Goal: Information Seeking & Learning: Compare options

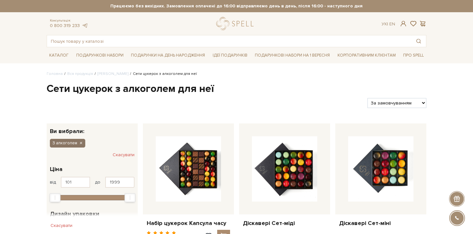
click at [79, 140] on button "З алкоголем" at bounding box center [67, 143] width 35 height 8
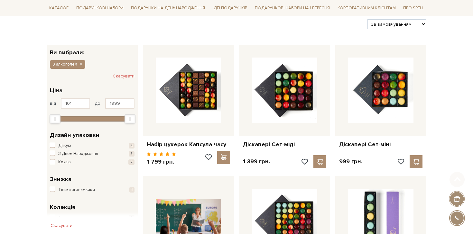
scroll to position [117, 0]
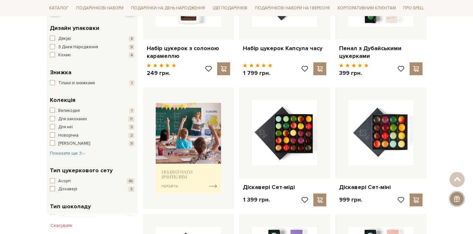
scroll to position [289, 0]
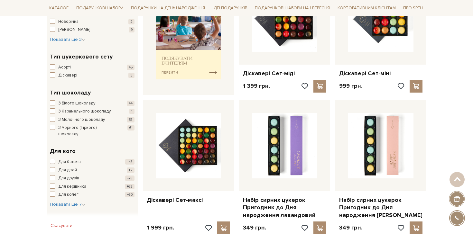
click at [69, 159] on span "Для батьків" at bounding box center [69, 162] width 23 height 6
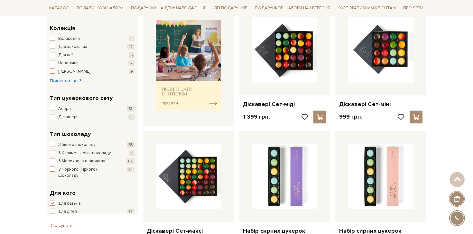
scroll to position [266, 0]
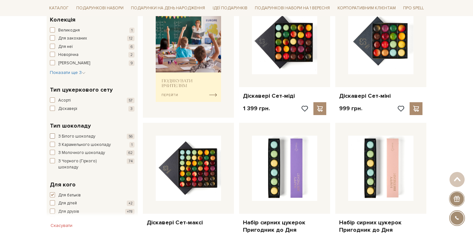
click at [78, 136] on span "З Білого шоколаду" at bounding box center [76, 137] width 37 height 6
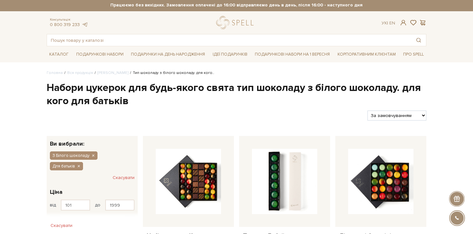
scroll to position [51, 0]
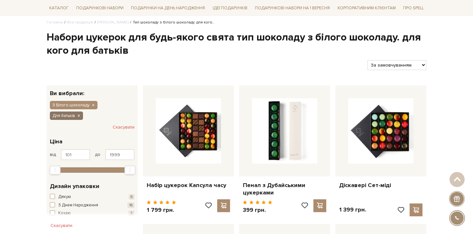
click at [80, 113] on icon "button" at bounding box center [79, 116] width 4 height 6
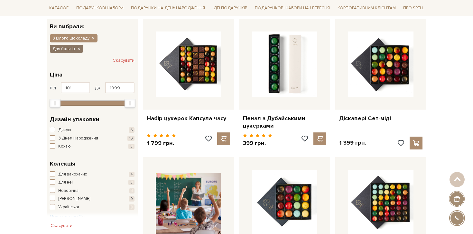
scroll to position [179, 0]
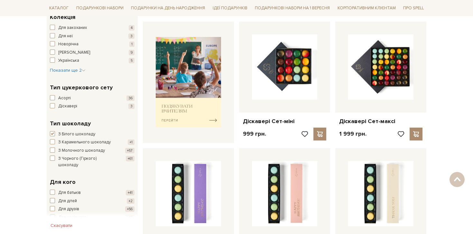
scroll to position [272, 0]
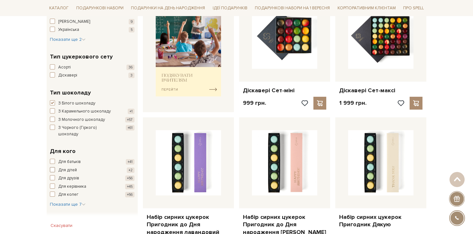
click at [69, 167] on span "Для дітей" at bounding box center [67, 170] width 19 height 6
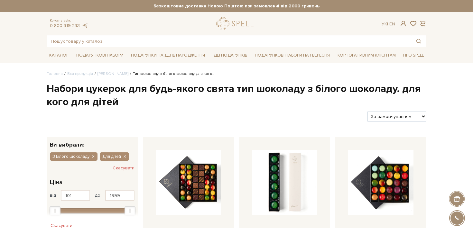
click at [192, 92] on h1 "Набори цукерок для будь-якого свята тип шоколаду з білого шоколаду. для кого дл…" at bounding box center [237, 95] width 380 height 27
drag, startPoint x: 46, startPoint y: 89, endPoint x: 127, endPoint y: 88, distance: 80.5
click at [127, 88] on h1 "Набори цукерок для будь-якого свята тип шоколаду з білого шоколаду. для кого дл…" at bounding box center [237, 95] width 380 height 27
copy h1 "Набори цукерок"
click at [139, 110] on div "Фільтри За замовчуванням За Ціною (зростання) За Ціною (зменшення) Новинки За п…" at bounding box center [236, 114] width 385 height 15
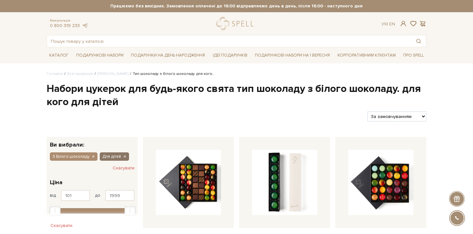
click at [123, 157] on icon "button" at bounding box center [125, 157] width 4 height 6
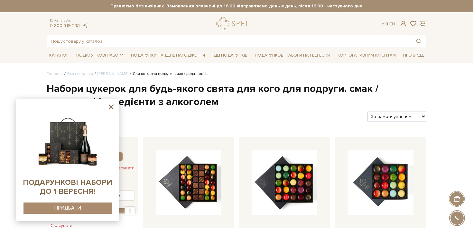
click at [110, 106] on icon at bounding box center [111, 107] width 5 height 5
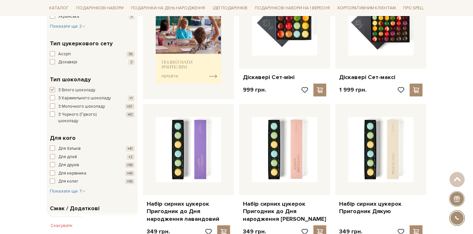
scroll to position [287, 0]
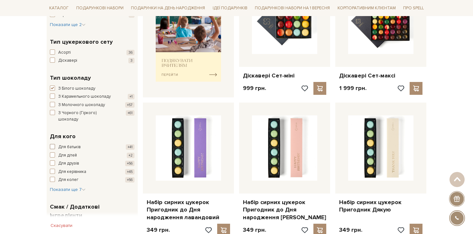
click at [69, 144] on span "Для батьків" at bounding box center [69, 147] width 23 height 6
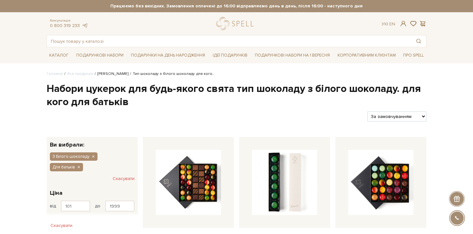
click at [112, 74] on link "[PERSON_NAME]" at bounding box center [113, 73] width 31 height 5
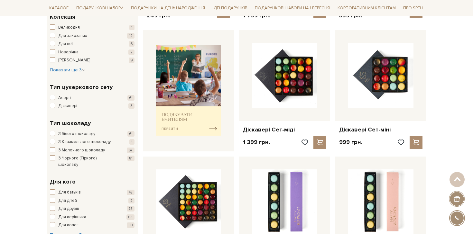
scroll to position [245, 0]
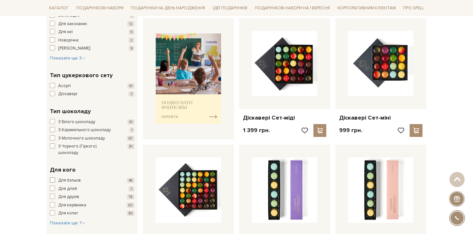
click at [75, 178] on span "Для батьків" at bounding box center [69, 181] width 23 height 6
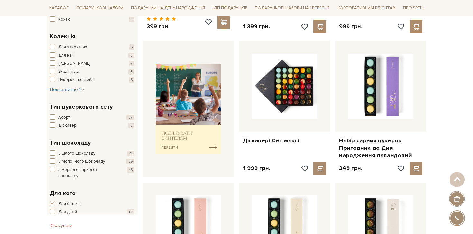
scroll to position [251, 0]
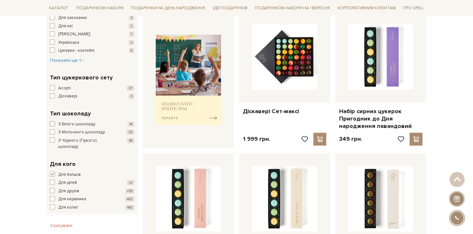
click at [82, 124] on span "З Білого шоколаду" at bounding box center [76, 124] width 37 height 6
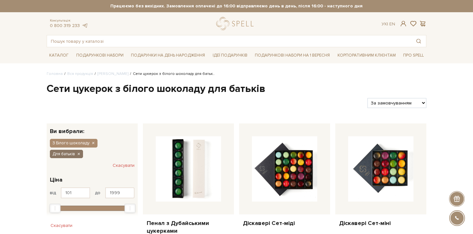
click at [83, 150] on button "Для батьків" at bounding box center [66, 154] width 33 height 8
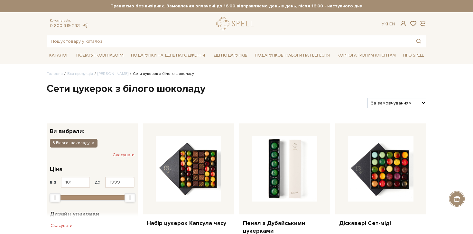
click at [92, 143] on icon "button" at bounding box center [93, 144] width 4 height 6
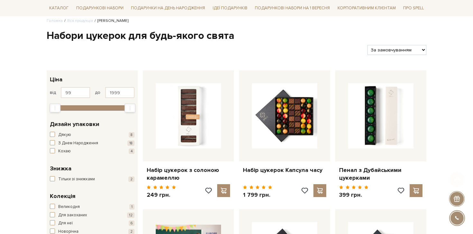
scroll to position [175, 0]
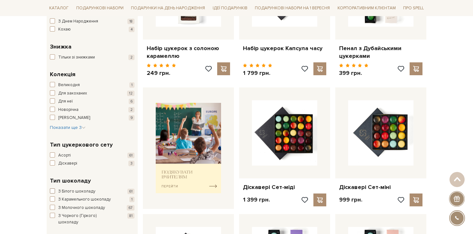
click at [76, 192] on span "З Білого шоколаду" at bounding box center [76, 192] width 37 height 6
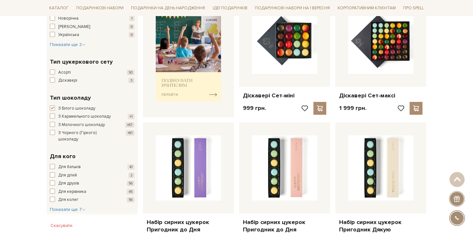
scroll to position [271, 0]
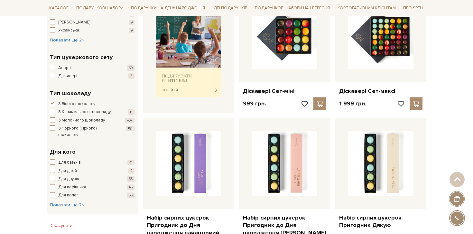
click at [78, 168] on button "Для дітей 2" at bounding box center [92, 171] width 85 height 6
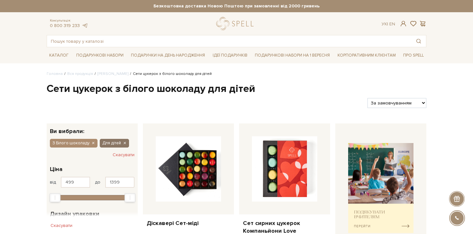
click at [124, 143] on icon "button" at bounding box center [125, 144] width 4 height 6
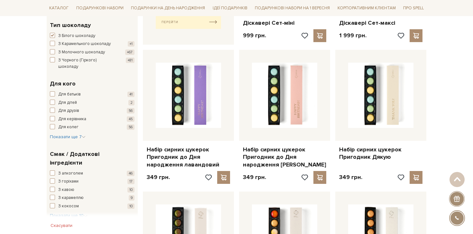
scroll to position [391, 0]
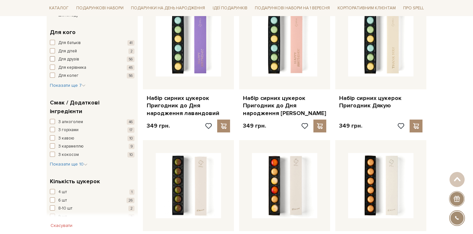
click at [66, 56] on span "Для друзів" at bounding box center [68, 59] width 21 height 6
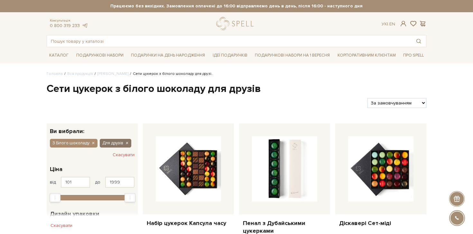
click at [125, 142] on icon "button" at bounding box center [127, 144] width 4 height 6
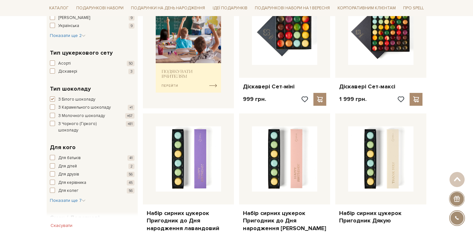
scroll to position [282, 0]
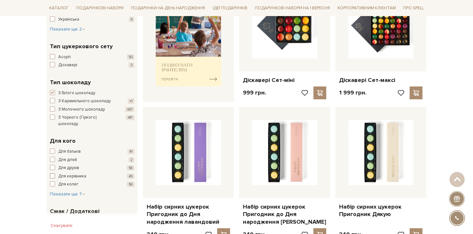
click at [76, 173] on span "Для керівника" at bounding box center [72, 176] width 28 height 6
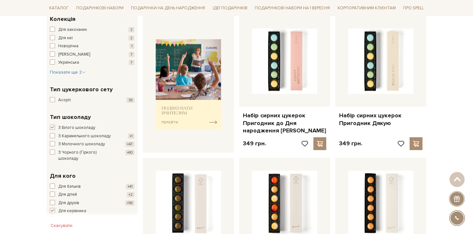
scroll to position [289, 0]
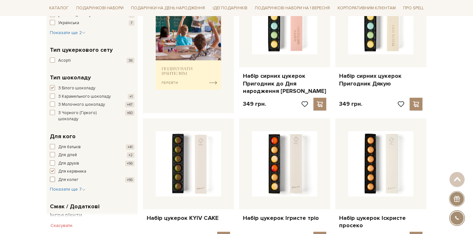
click at [63, 177] on span "Для колег" at bounding box center [68, 180] width 20 height 6
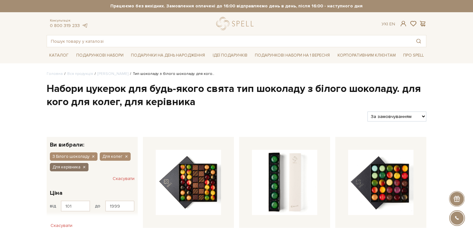
click at [86, 167] on icon "button" at bounding box center [84, 168] width 4 height 6
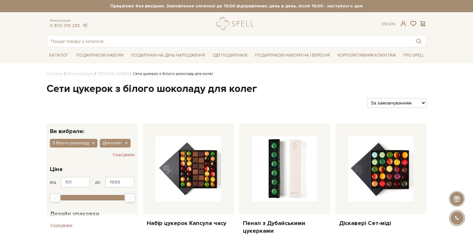
scroll to position [7, 0]
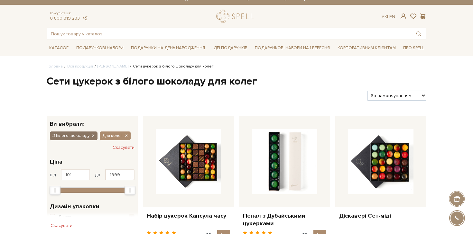
click at [91, 136] on icon "button" at bounding box center [93, 136] width 4 height 6
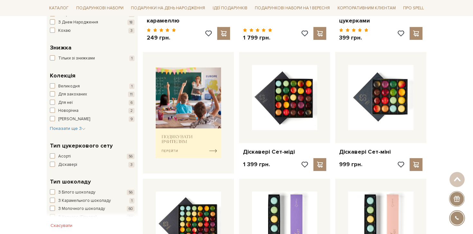
scroll to position [210, 0]
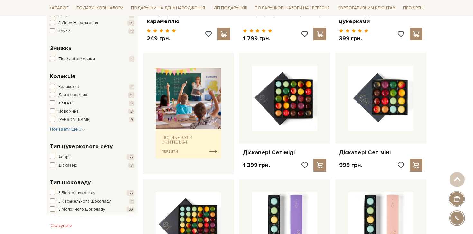
click at [63, 153] on div "Тип цукеркового сету Асорті 56 Діскавері 3" at bounding box center [92, 155] width 85 height 26
click at [64, 155] on span "Асорті" at bounding box center [64, 157] width 13 height 6
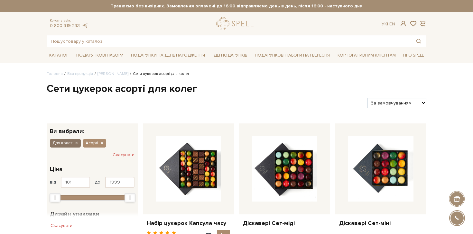
click at [75, 143] on icon "button" at bounding box center [76, 144] width 4 height 6
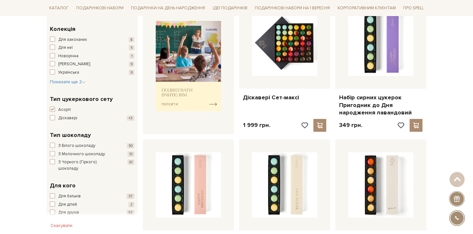
scroll to position [312, 0]
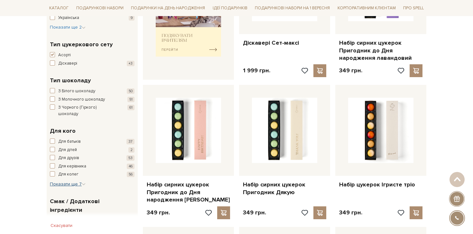
click at [85, 182] on icon "button" at bounding box center [84, 184] width 4 height 4
click at [74, 185] on span "Для мами" at bounding box center [67, 188] width 18 height 6
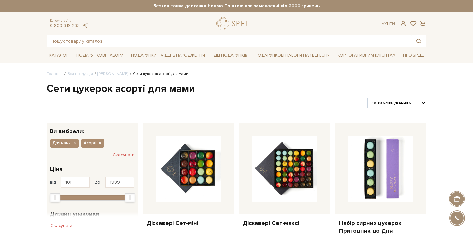
scroll to position [36, 0]
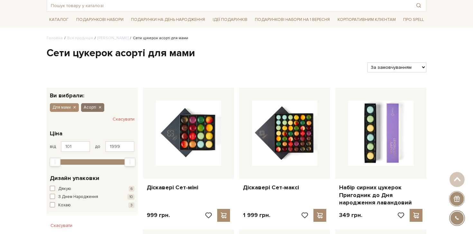
click at [100, 108] on icon "button" at bounding box center [100, 108] width 4 height 6
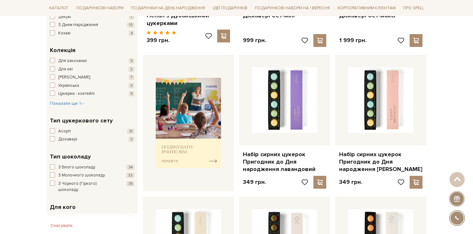
scroll to position [266, 0]
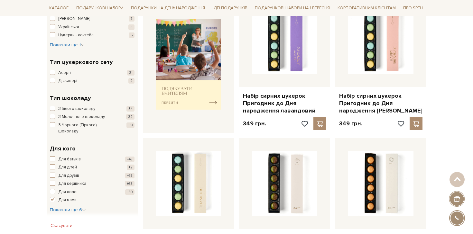
click at [71, 107] on span "З Білого шоколаду" at bounding box center [76, 109] width 37 height 6
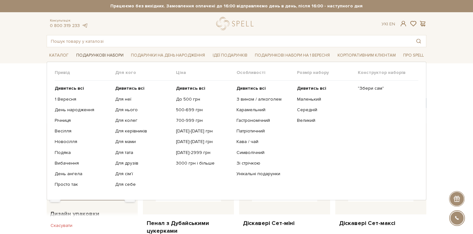
click at [86, 56] on link "Подарункові набори" at bounding box center [100, 56] width 52 height 10
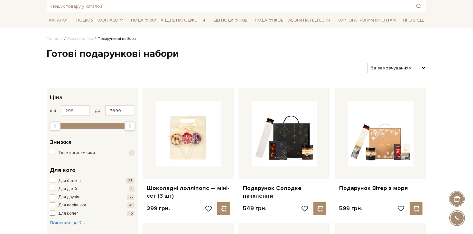
scroll to position [85, 0]
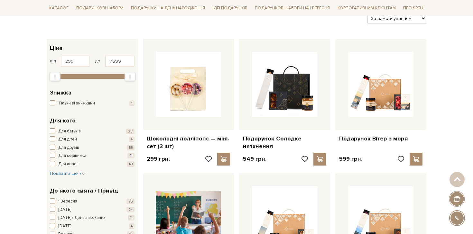
click at [67, 130] on span "Для батьків" at bounding box center [69, 131] width 23 height 6
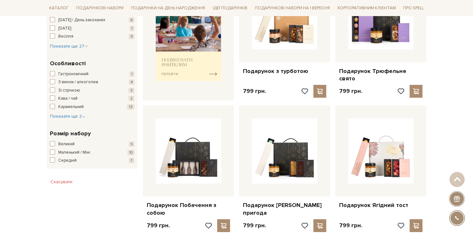
scroll to position [217, 0]
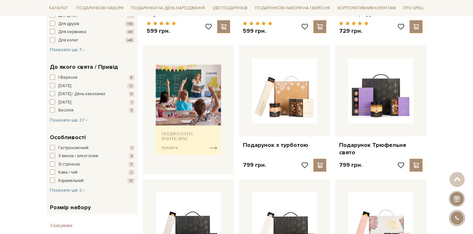
click at [76, 145] on div "Особливості Гастрономічний 1 З вином / алкоголем 4 Зі стрічкою 3 Кава / чай 2 […" at bounding box center [92, 163] width 85 height 61
click at [76, 146] on span "Гастрономічний" at bounding box center [73, 148] width 30 height 6
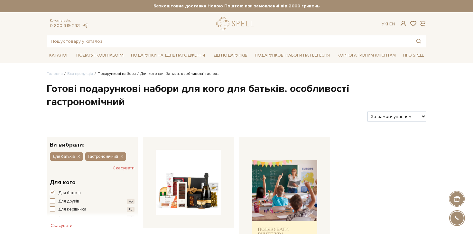
click at [108, 74] on link "Подарункові набори" at bounding box center [117, 73] width 38 height 5
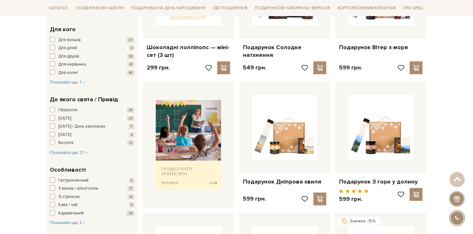
scroll to position [196, 0]
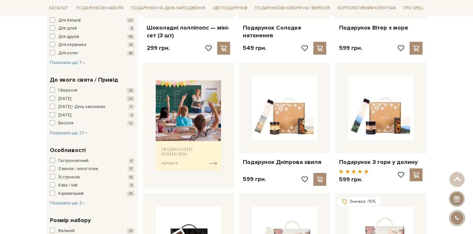
click at [62, 159] on span "Гастрономічний" at bounding box center [73, 161] width 30 height 6
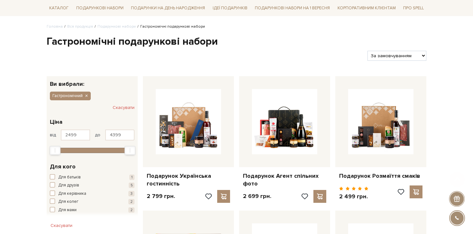
scroll to position [101, 0]
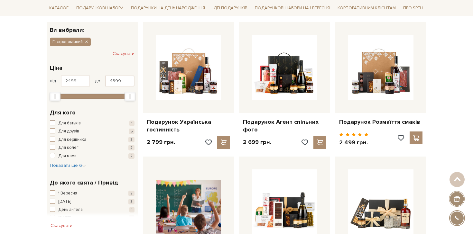
click at [65, 121] on span "Для батьків" at bounding box center [69, 123] width 23 height 6
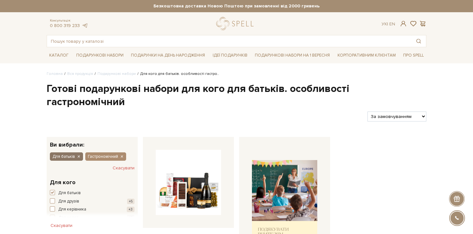
click at [80, 154] on icon "button" at bounding box center [79, 157] width 4 height 6
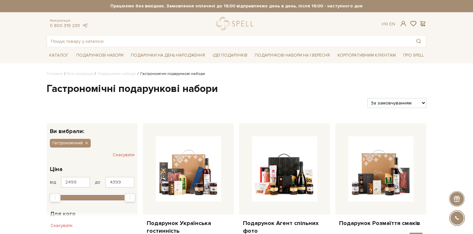
click at [80, 144] on span "Гастрономічний" at bounding box center [67, 143] width 30 height 6
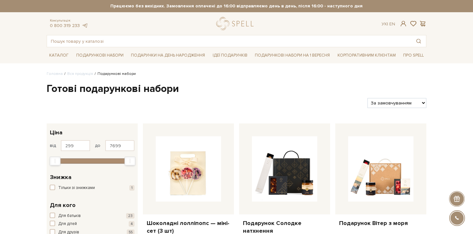
scroll to position [115, 0]
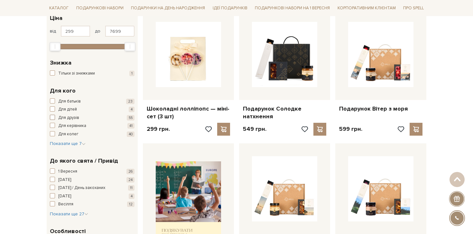
click at [68, 119] on span "Для друзів" at bounding box center [68, 118] width 21 height 6
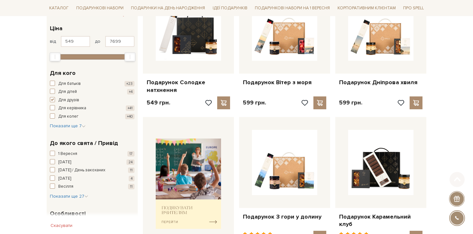
scroll to position [308, 0]
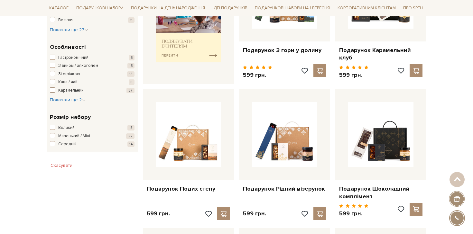
click at [69, 91] on span "Карамельний" at bounding box center [70, 91] width 25 height 6
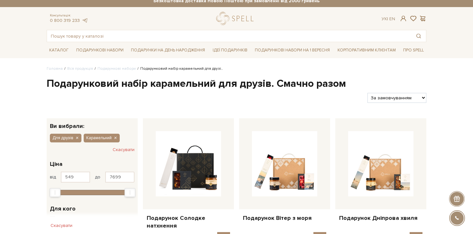
scroll to position [6, 0]
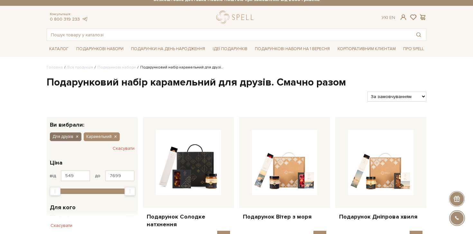
click at [78, 137] on icon "button" at bounding box center [77, 137] width 4 height 6
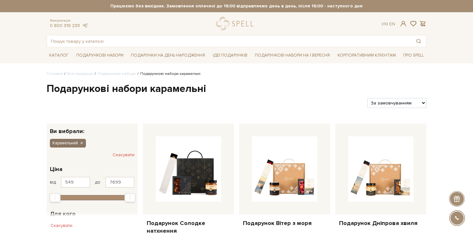
click at [81, 143] on icon "button" at bounding box center [81, 144] width 4 height 6
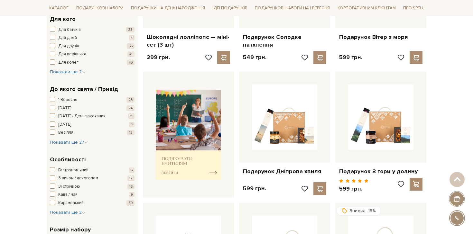
scroll to position [286, 0]
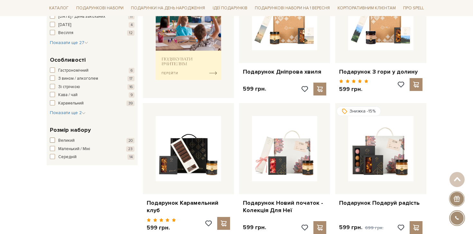
click at [67, 138] on span "Великий" at bounding box center [66, 141] width 16 height 6
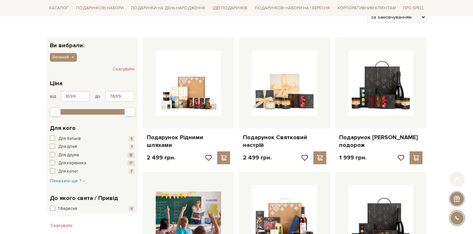
scroll to position [173, 0]
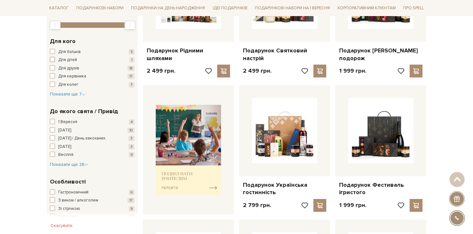
click at [69, 58] on span "Для дітей" at bounding box center [67, 60] width 19 height 6
